Goal: Find specific page/section: Find specific page/section

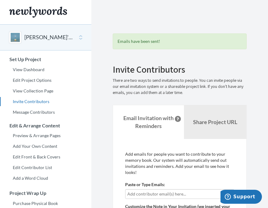
click at [47, 42] on div "[PERSON_NAME]'s 40th Birthday" at bounding box center [45, 37] width 91 height 26
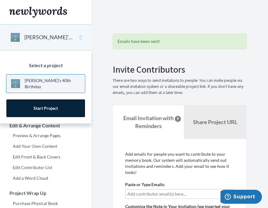
click at [50, 106] on link "Start Project" at bounding box center [45, 108] width 79 height 18
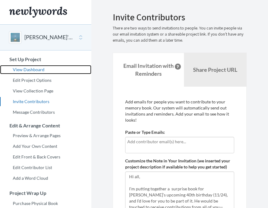
click at [36, 67] on link "View Dashboard" at bounding box center [45, 69] width 91 height 9
